Goal: Check status: Check status

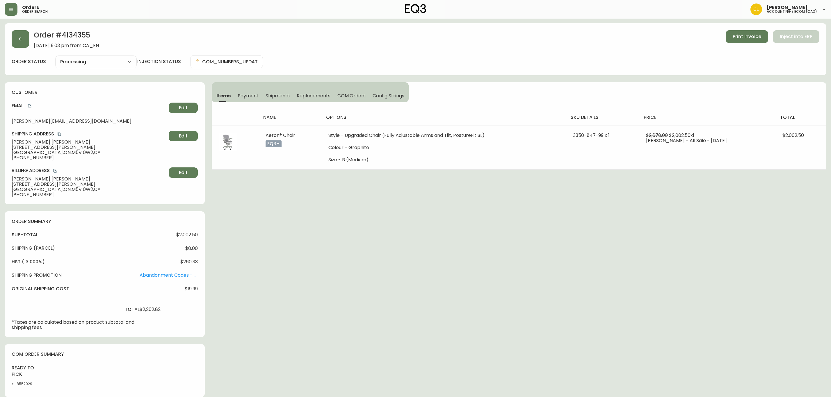
select select "PROCESSING"
click at [22, 37] on icon "button" at bounding box center [20, 39] width 5 height 5
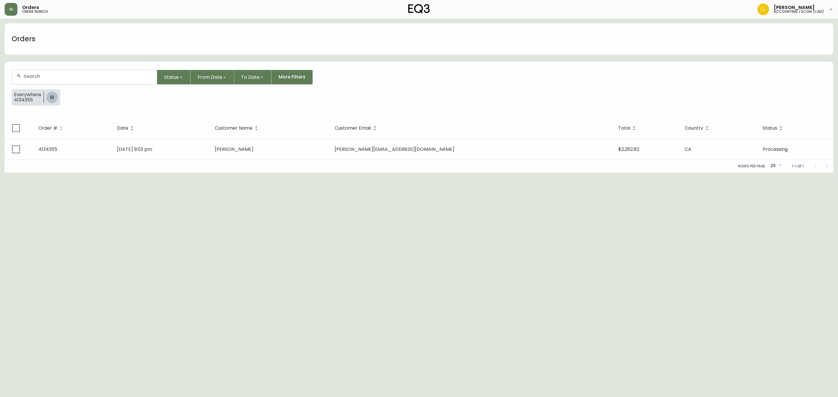
click at [52, 97] on icon "button" at bounding box center [52, 97] width 5 height 5
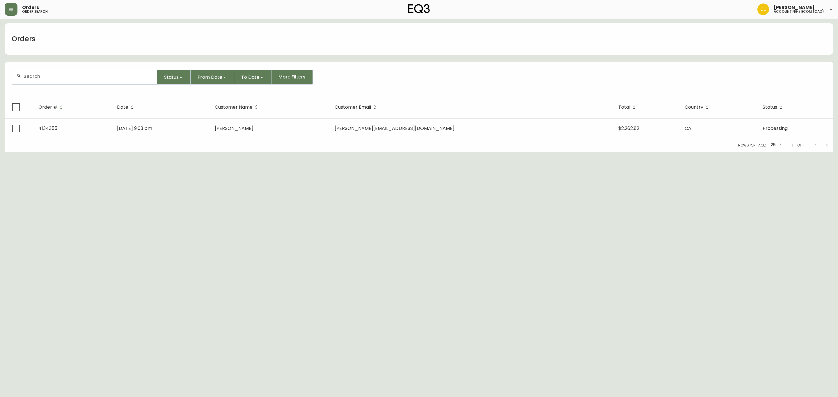
click at [70, 81] on div at bounding box center [84, 77] width 145 height 14
paste input "413978"
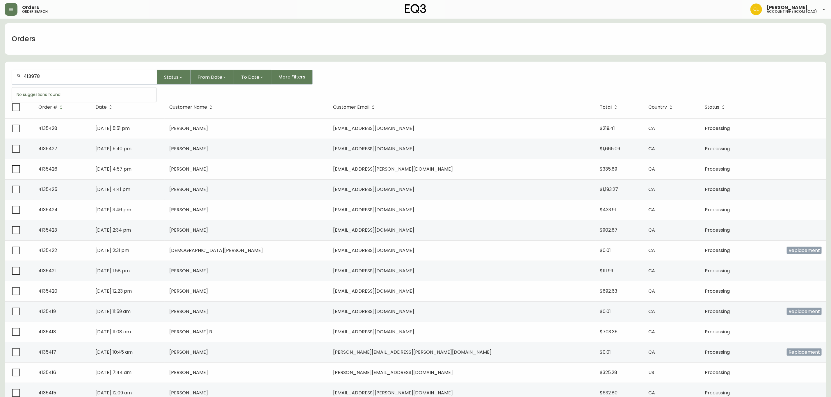
type input "413978"
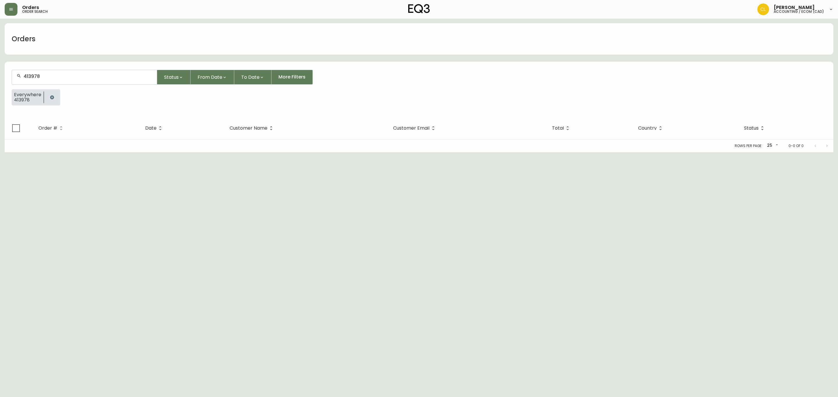
drag, startPoint x: 52, startPoint y: 97, endPoint x: 58, endPoint y: 87, distance: 11.7
click at [51, 96] on icon "button" at bounding box center [52, 97] width 5 height 5
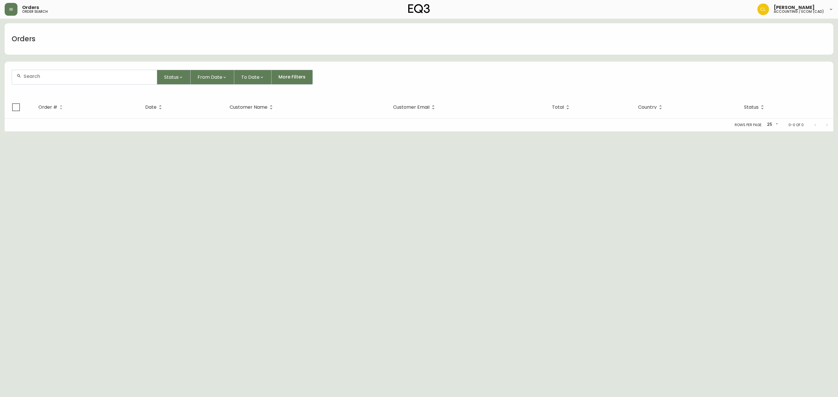
click at [65, 78] on input "text" at bounding box center [88, 77] width 129 height 6
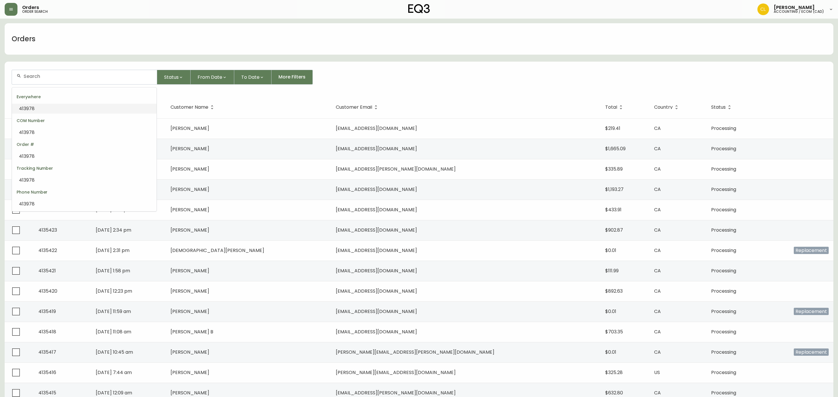
paste input "[EMAIL_ADDRESS][DOMAIN_NAME]"
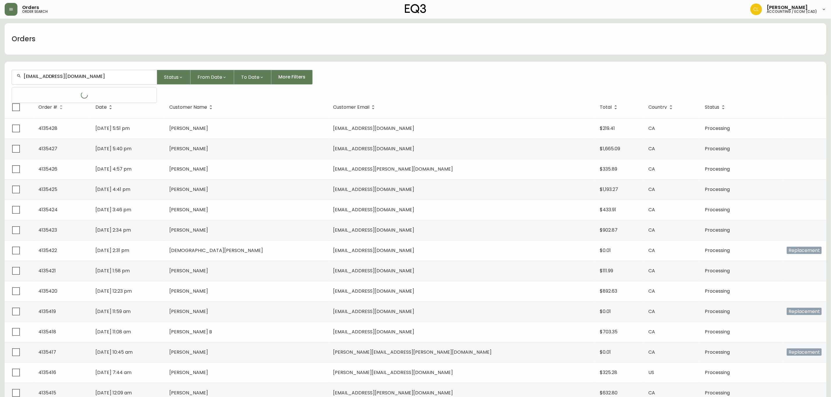
type input "[EMAIL_ADDRESS][DOMAIN_NAME]"
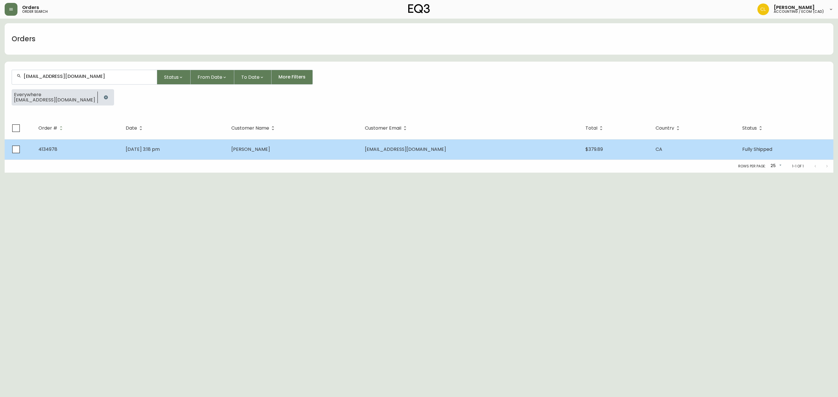
click at [304, 149] on td "Erin Jacobson" at bounding box center [293, 149] width 133 height 20
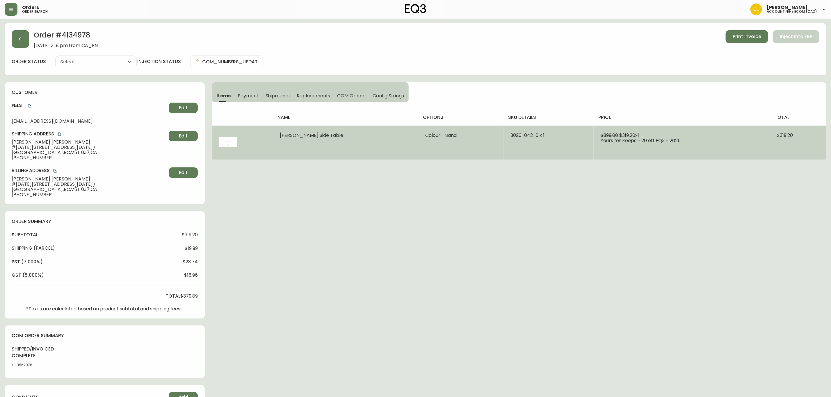
type input "Fully Shipped"
select select "FULLY_SHIPPED"
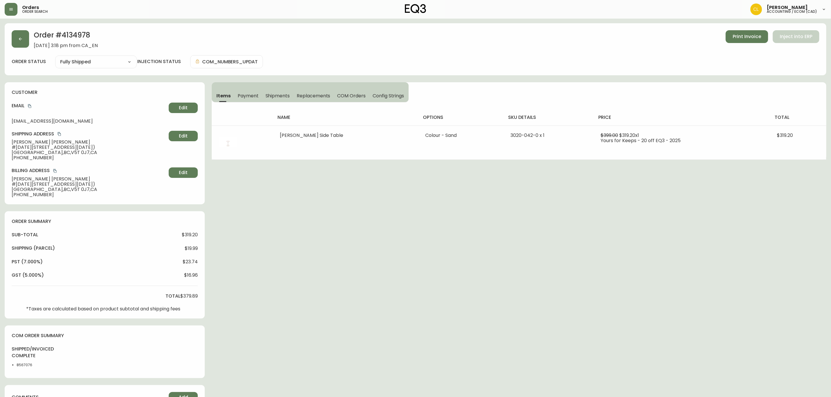
click at [252, 97] on span "Payment" at bounding box center [248, 96] width 21 height 6
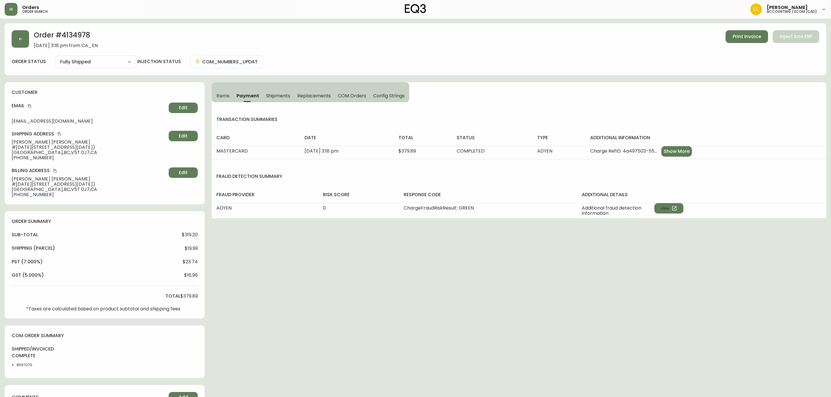
click at [72, 32] on h2 "Order # 4134978" at bounding box center [66, 36] width 64 height 13
copy h2 "4134978"
click at [742, 37] on span "Print Invoice" at bounding box center [747, 36] width 29 height 6
click at [752, 33] on span "Print Invoice" at bounding box center [747, 36] width 29 height 6
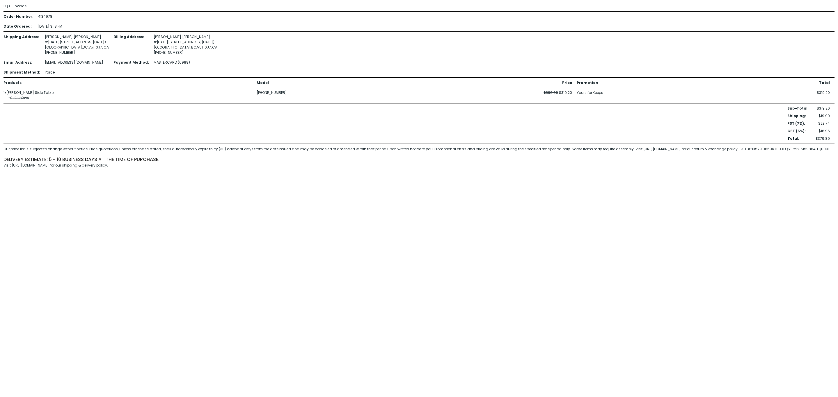
drag, startPoint x: 473, startPoint y: 184, endPoint x: 342, endPoint y: 49, distance: 187.8
click at [342, 51] on div "Shipping Address : [PERSON_NAME] #[DATE][STREET_ADDRESS][DATE] [PHONE_NUMBER] B…" at bounding box center [418, 54] width 831 height 41
